Goal: Task Accomplishment & Management: Manage account settings

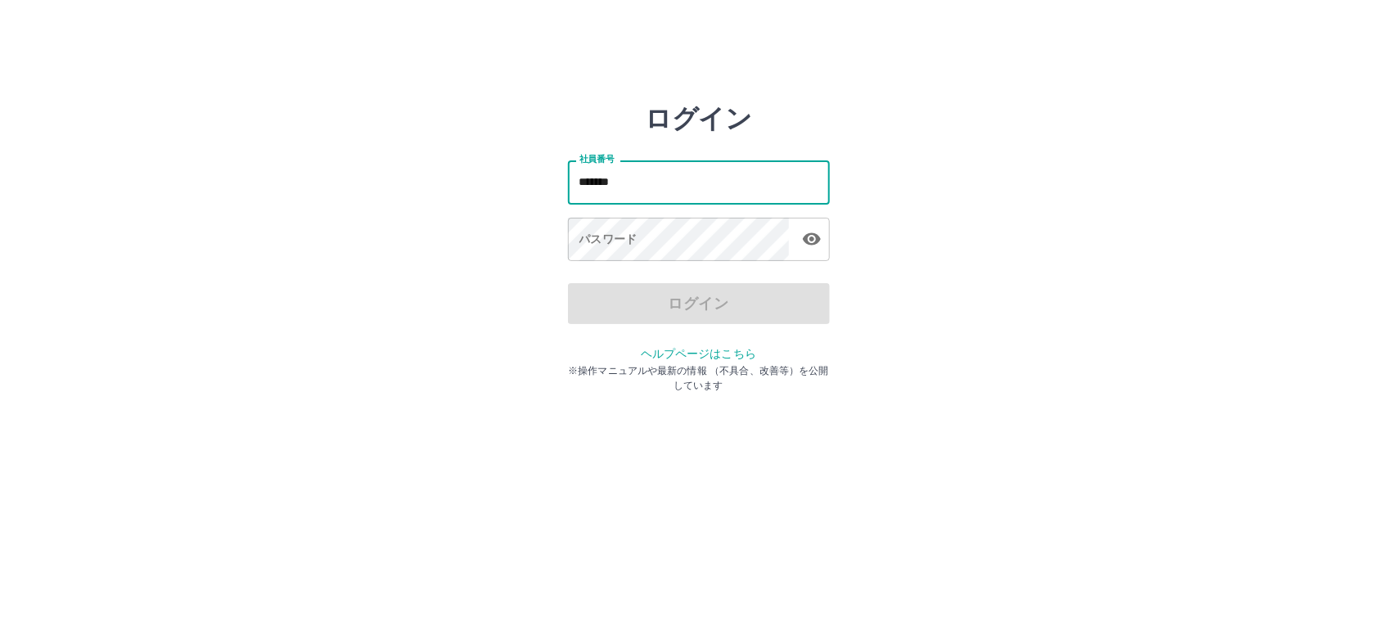
type input "*******"
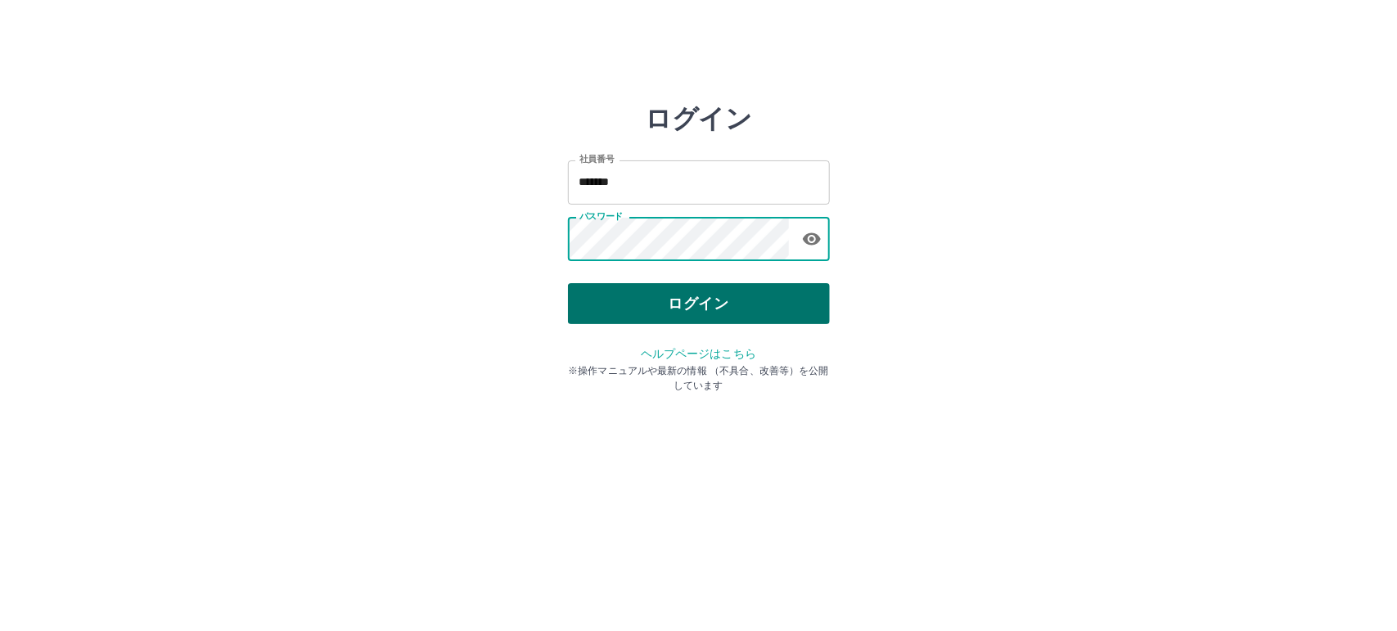
drag, startPoint x: 700, startPoint y: 300, endPoint x: 702, endPoint y: 289, distance: 11.6
click at [702, 297] on button "ログイン" at bounding box center [699, 303] width 262 height 41
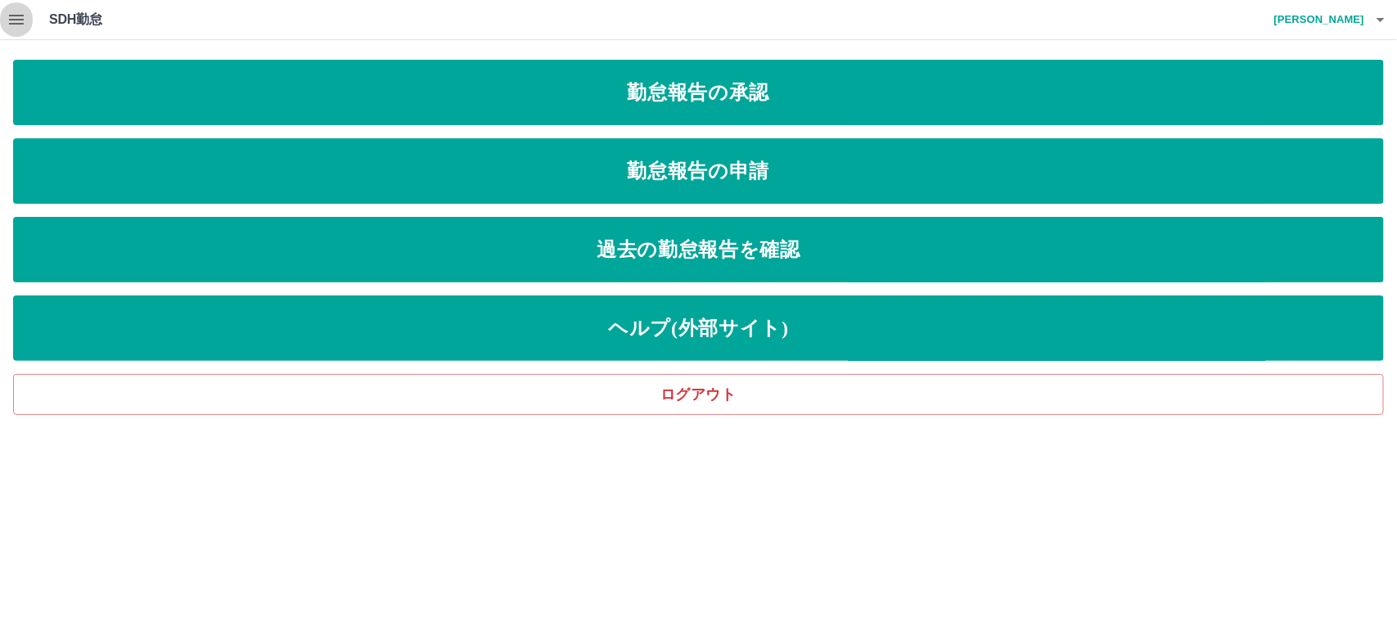
click at [13, 19] on icon "button" at bounding box center [16, 20] width 15 height 10
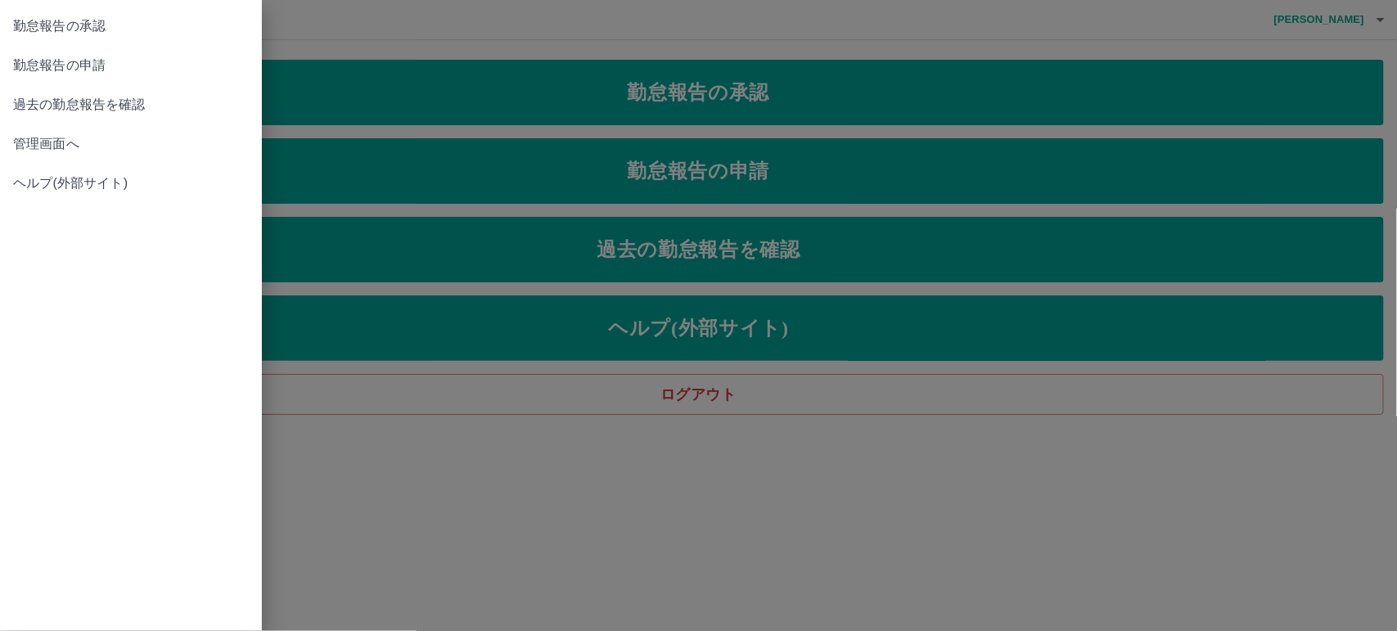
click at [65, 156] on link "管理画面へ" at bounding box center [131, 143] width 262 height 39
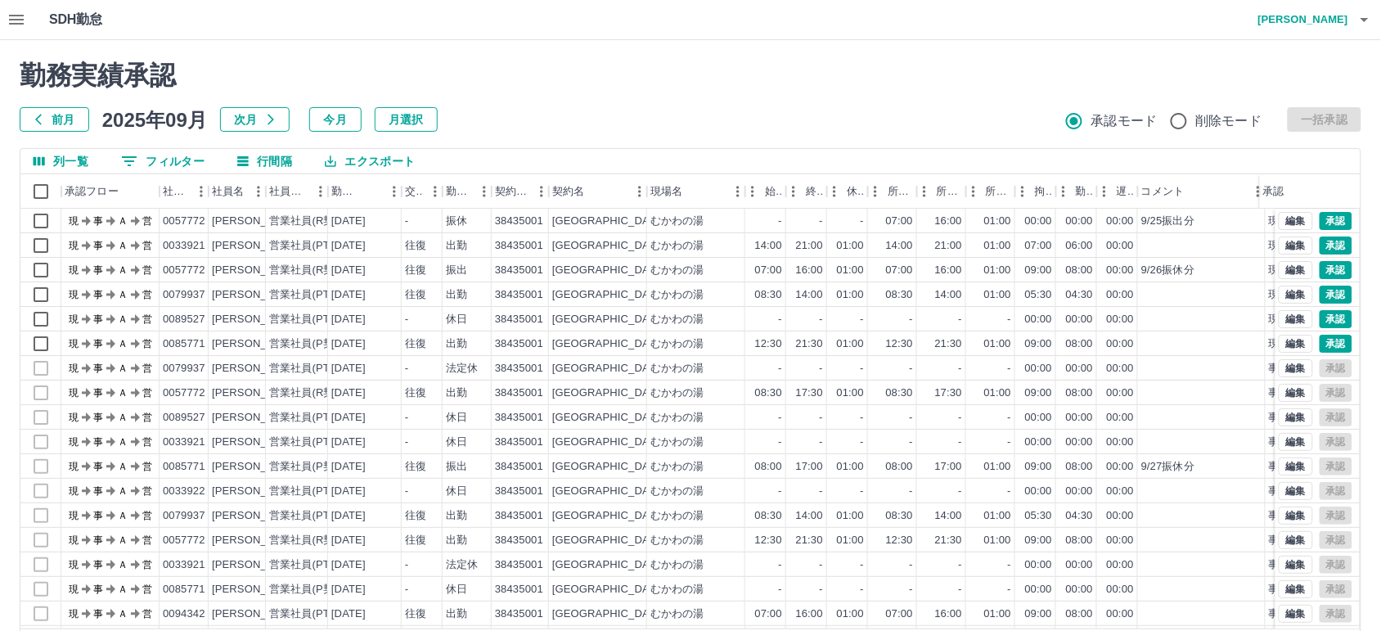
scroll to position [60, 0]
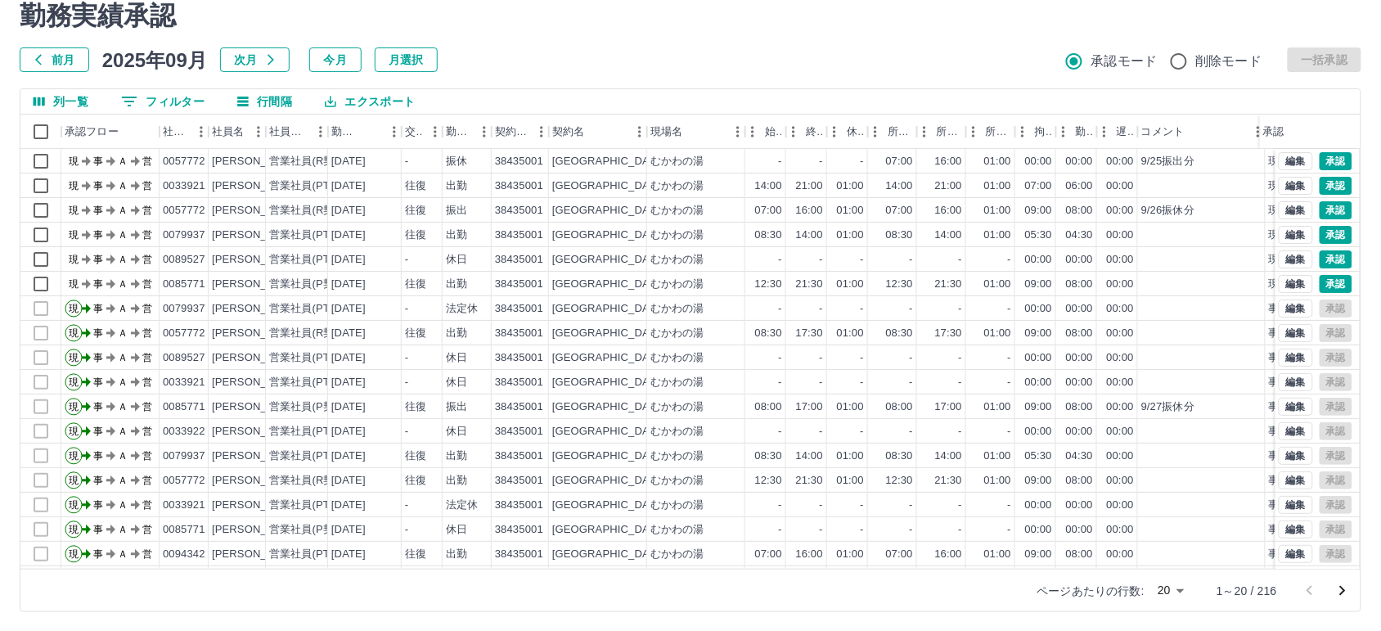
click at [1180, 590] on body "SDH勤怠 [PERSON_NAME] 勤務実績承認 前月 [DATE] 次月 今月 月選択 承認モード 削除モード 一括承認 列一覧 0 フィルター 行間隔…" at bounding box center [690, 285] width 1381 height 691
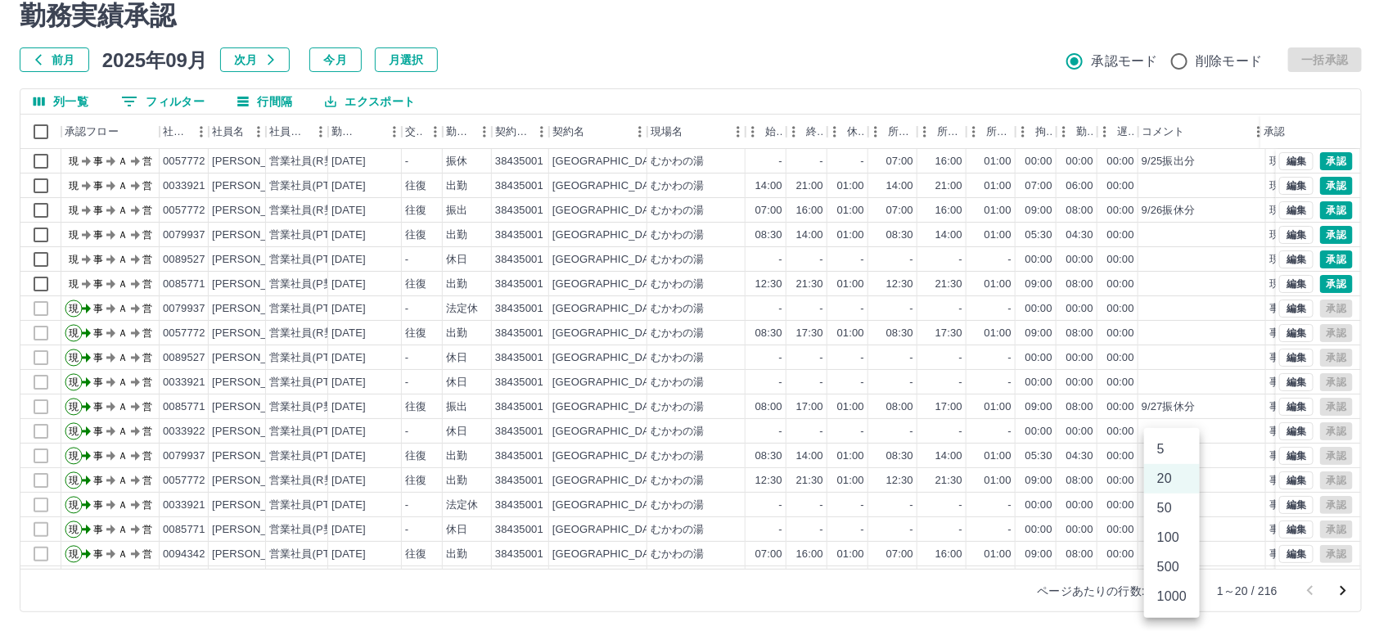
click at [1180, 546] on li "100" at bounding box center [1172, 537] width 56 height 29
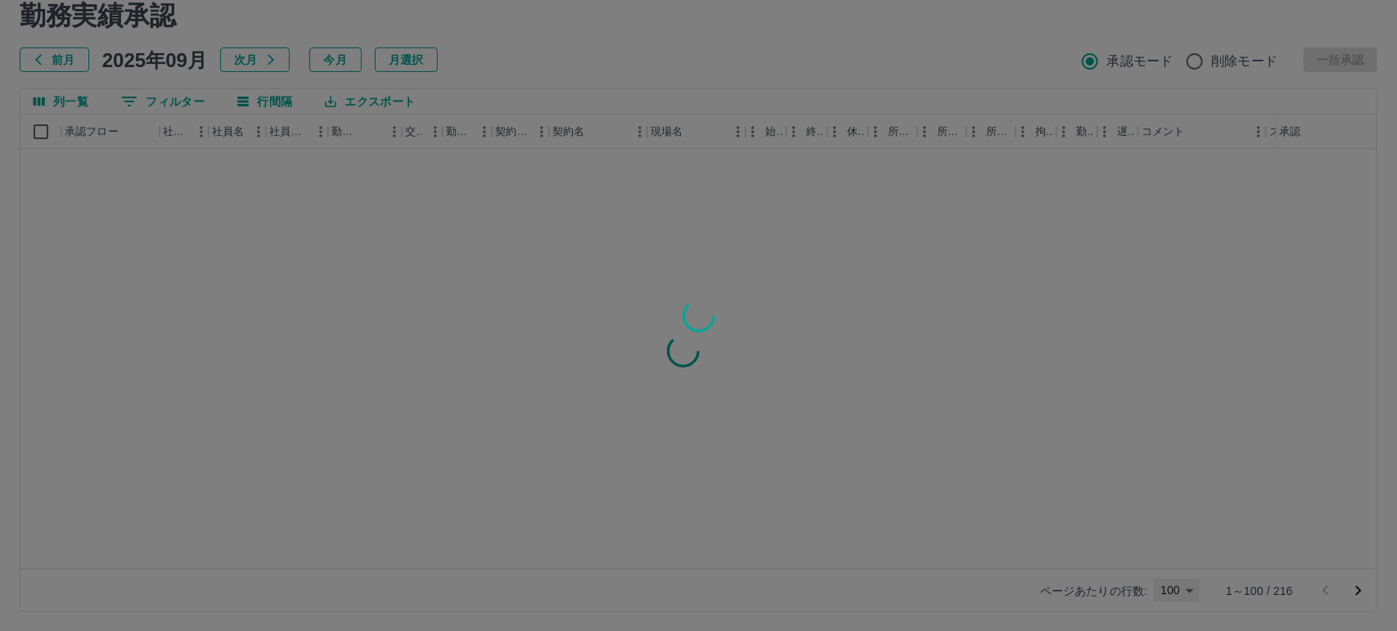
type input "***"
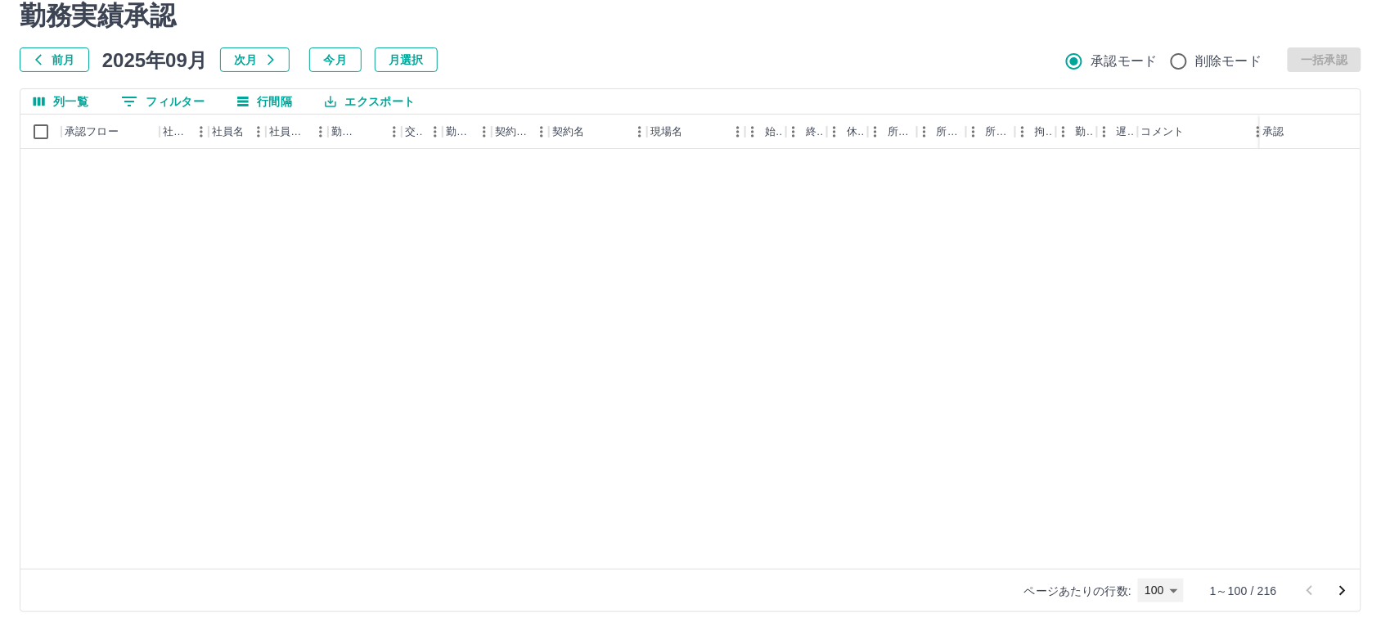
scroll to position [574, 0]
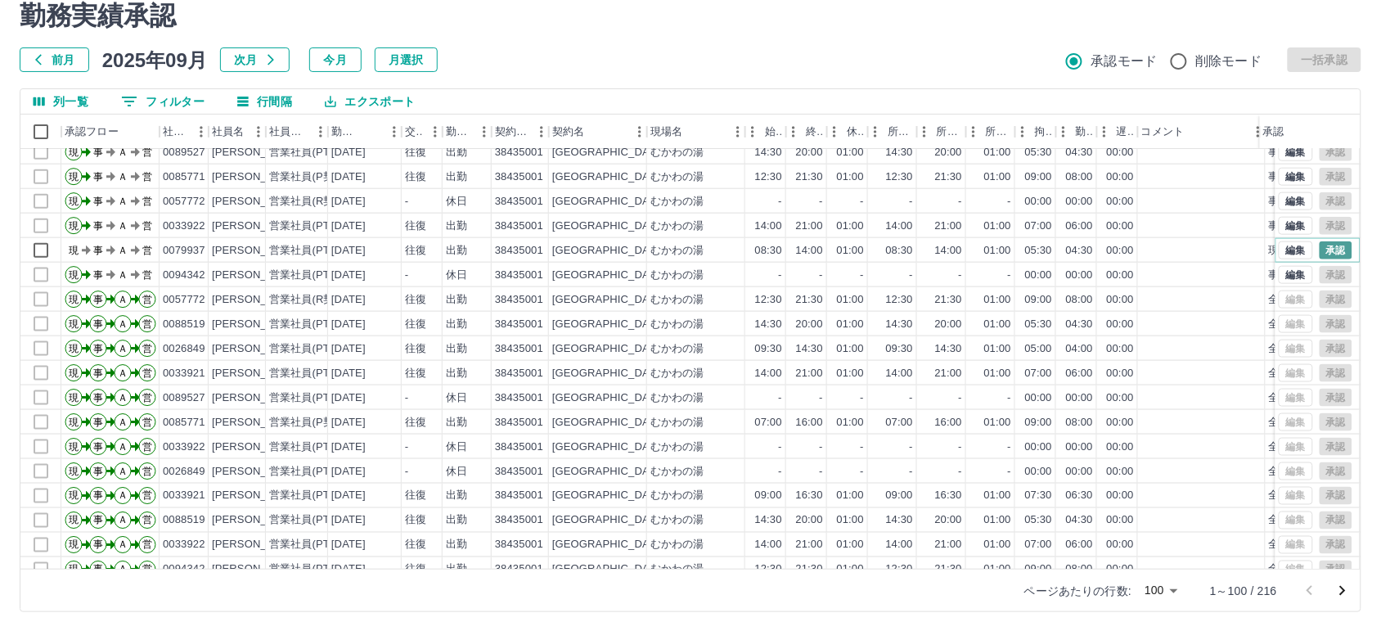
click at [1320, 246] on button "承認" at bounding box center [1336, 250] width 33 height 18
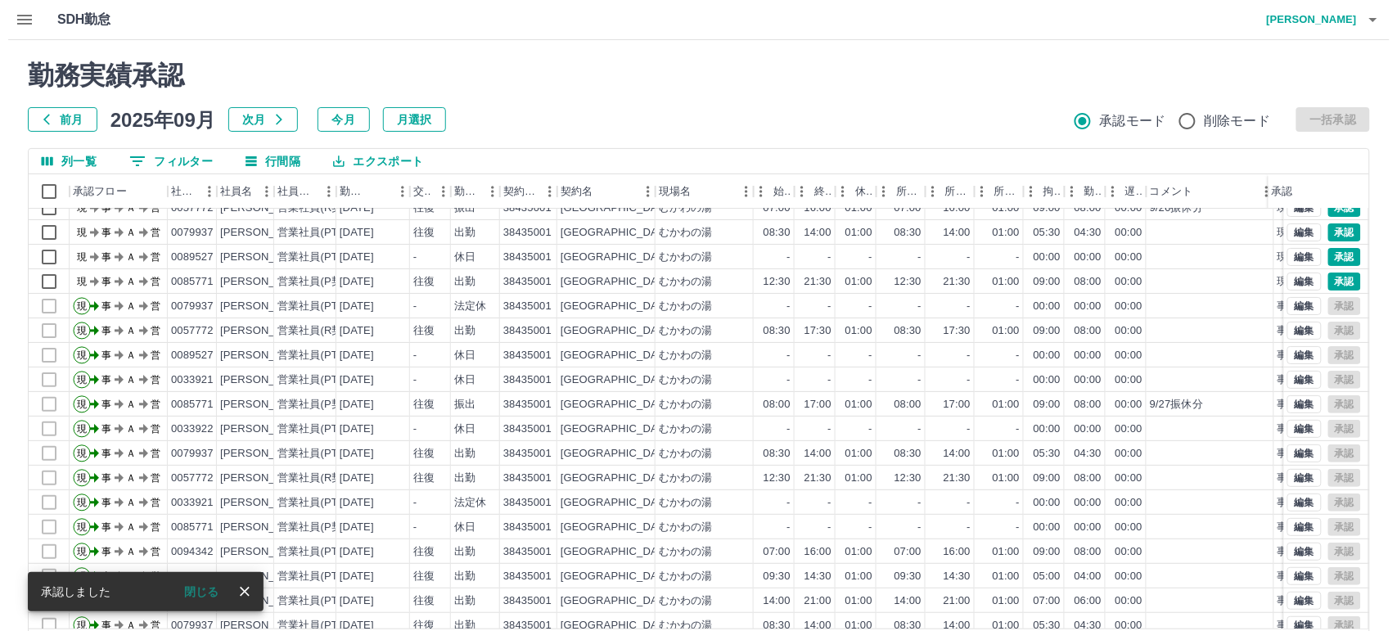
scroll to position [0, 0]
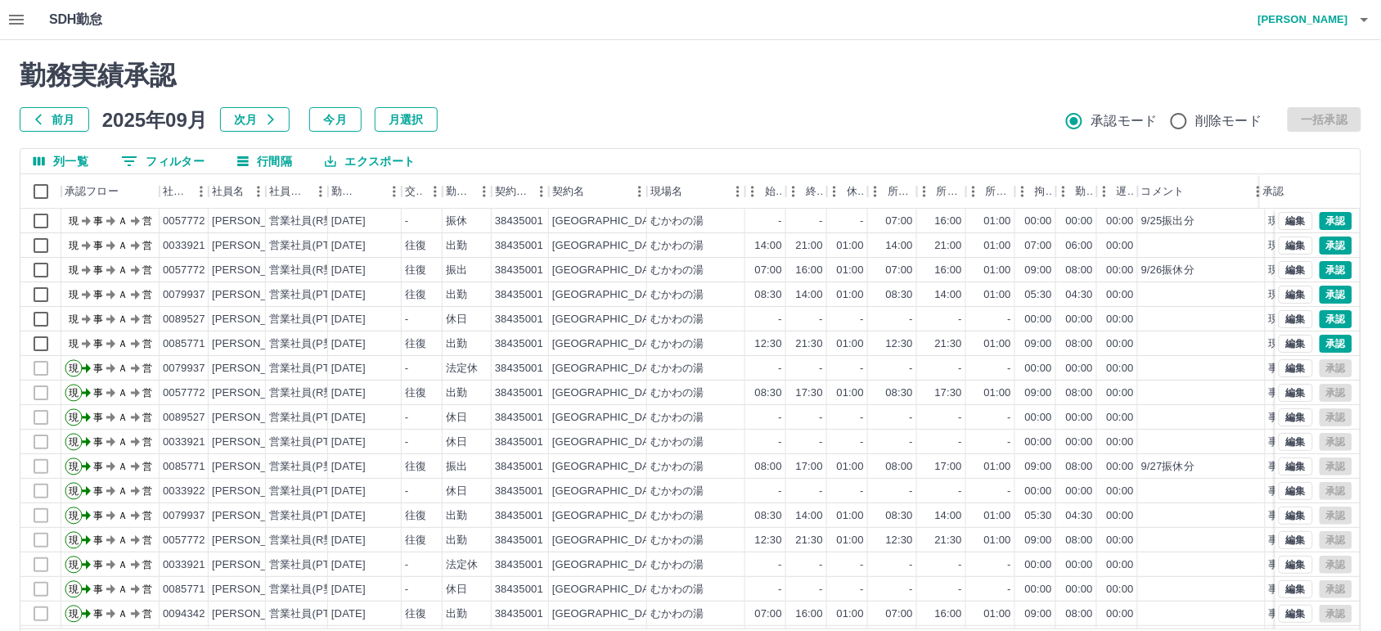
click at [1369, 22] on icon "button" at bounding box center [1365, 20] width 20 height 20
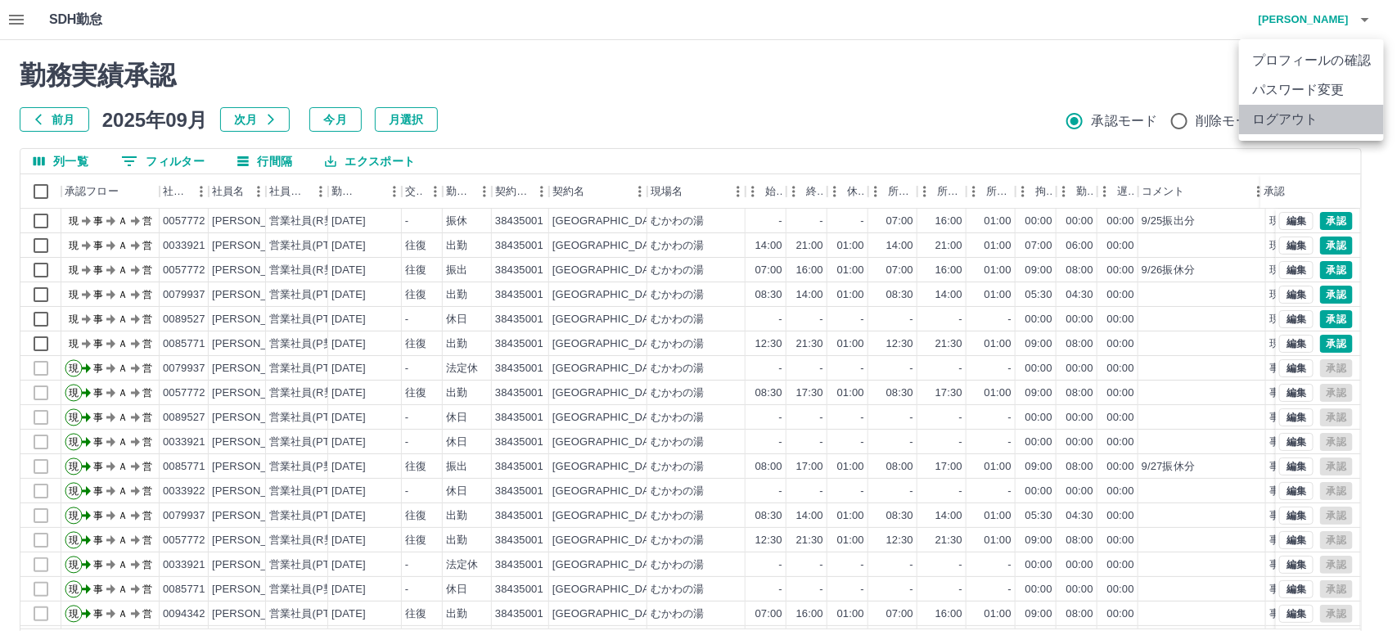
click at [1283, 116] on li "ログアウト" at bounding box center [1311, 119] width 145 height 29
